Goal: Task Accomplishment & Management: Manage account settings

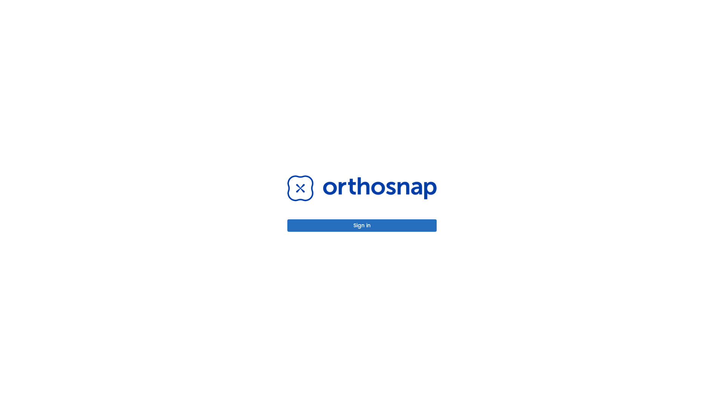
click at [362, 226] on button "Sign in" at bounding box center [361, 226] width 149 height 12
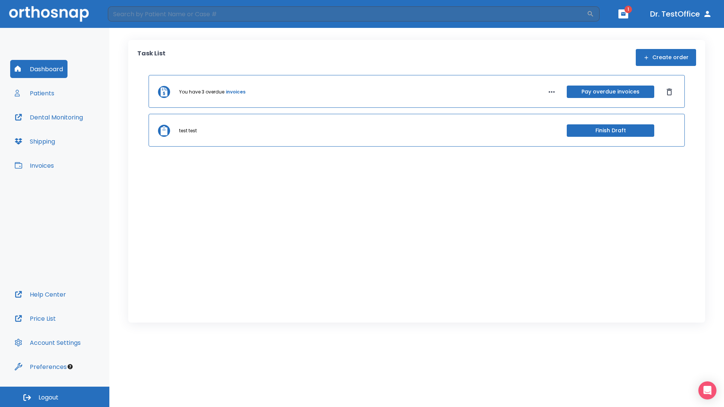
click at [55, 397] on span "Logout" at bounding box center [48, 398] width 20 height 8
